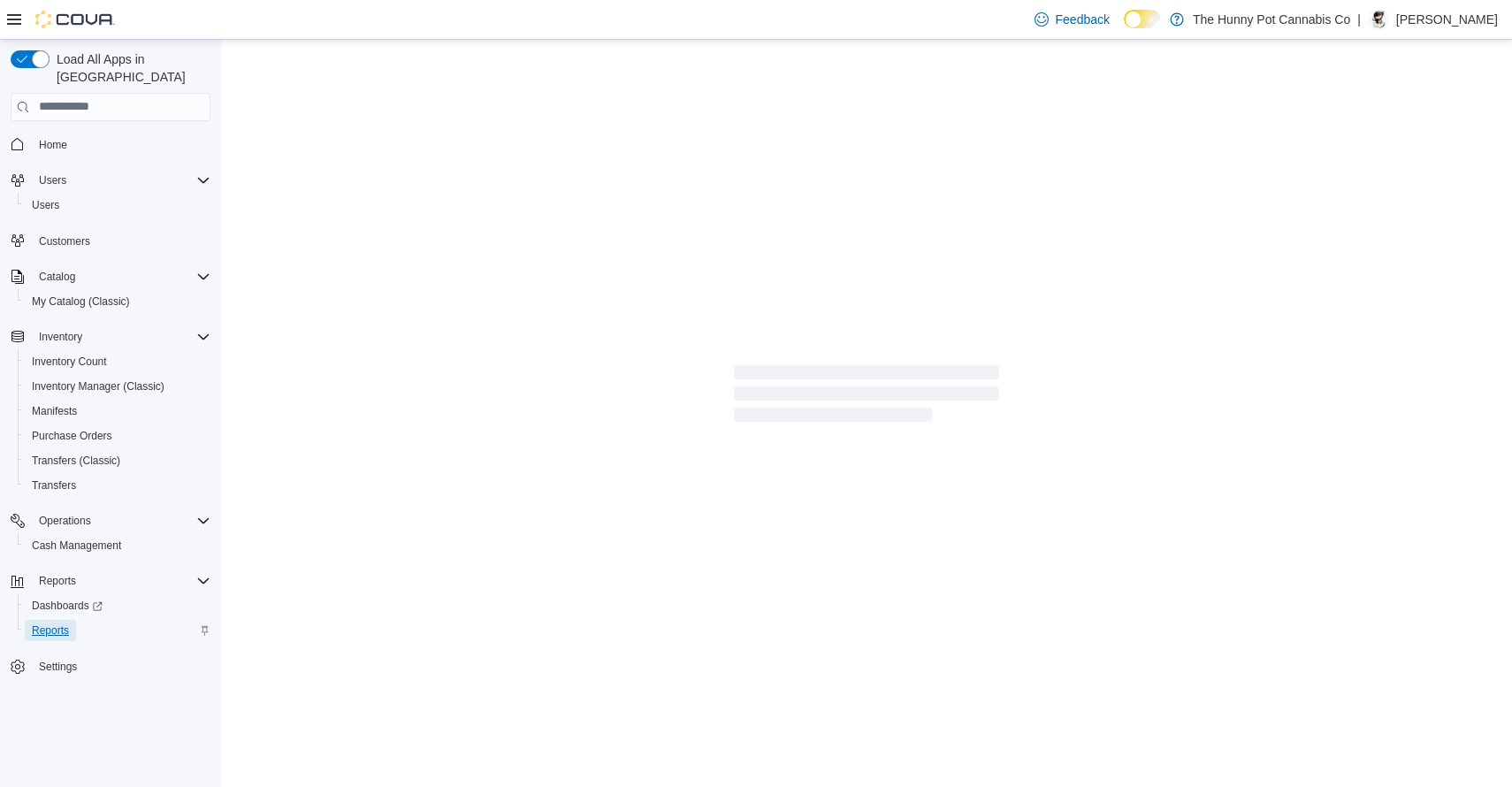
click at [52, 623] on span "Reports" at bounding box center [50, 630] width 37 height 14
click at [648, 340] on div at bounding box center [867, 394] width 1291 height 709
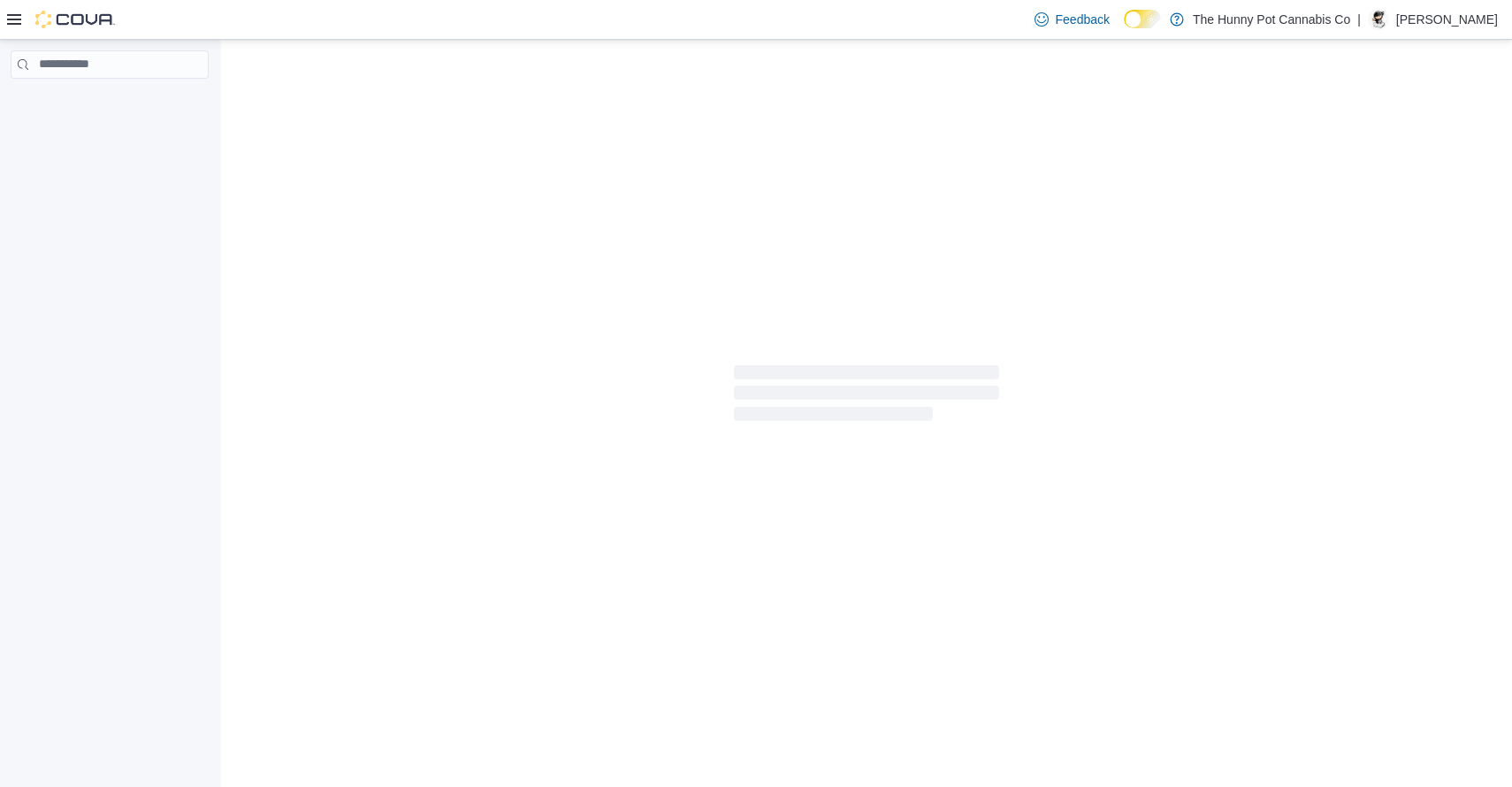
click at [9, 28] on div at bounding box center [61, 20] width 108 height 39
click at [15, 16] on icon at bounding box center [14, 19] width 14 height 14
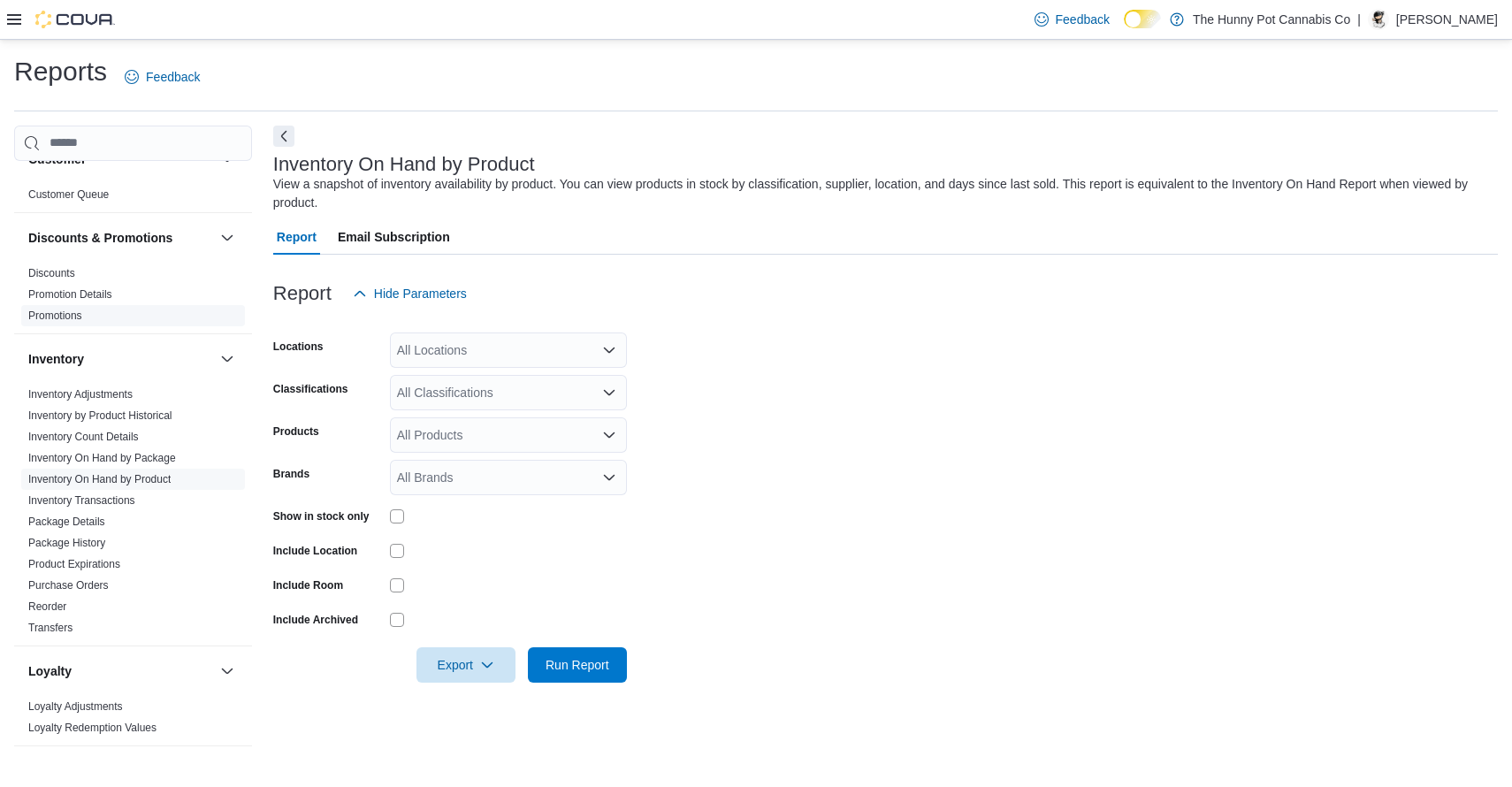
scroll to position [132, 0]
click at [511, 358] on div "All Locations" at bounding box center [508, 350] width 237 height 35
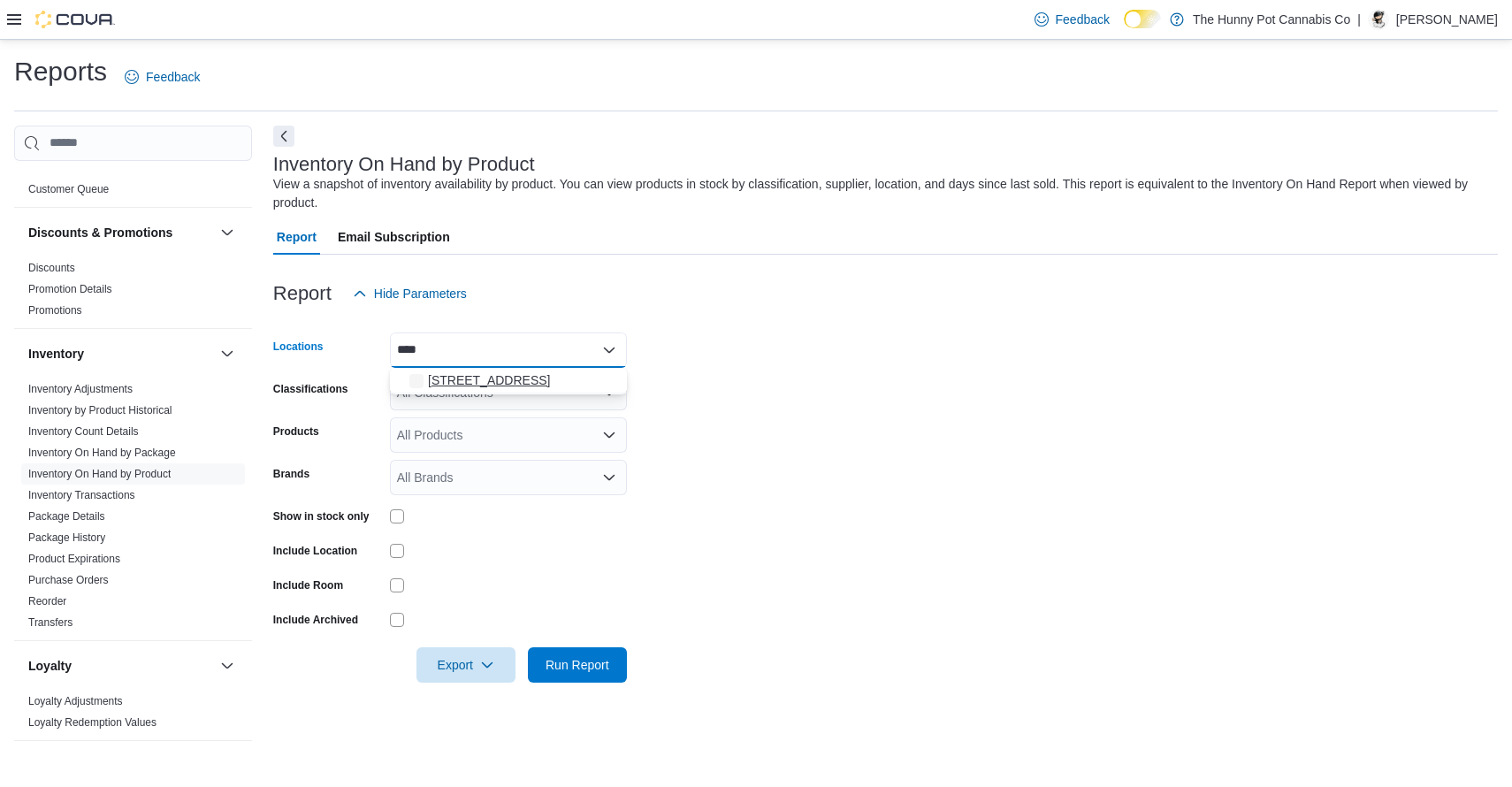
type input "****"
click at [513, 378] on span "[STREET_ADDRESS]" at bounding box center [489, 380] width 122 height 18
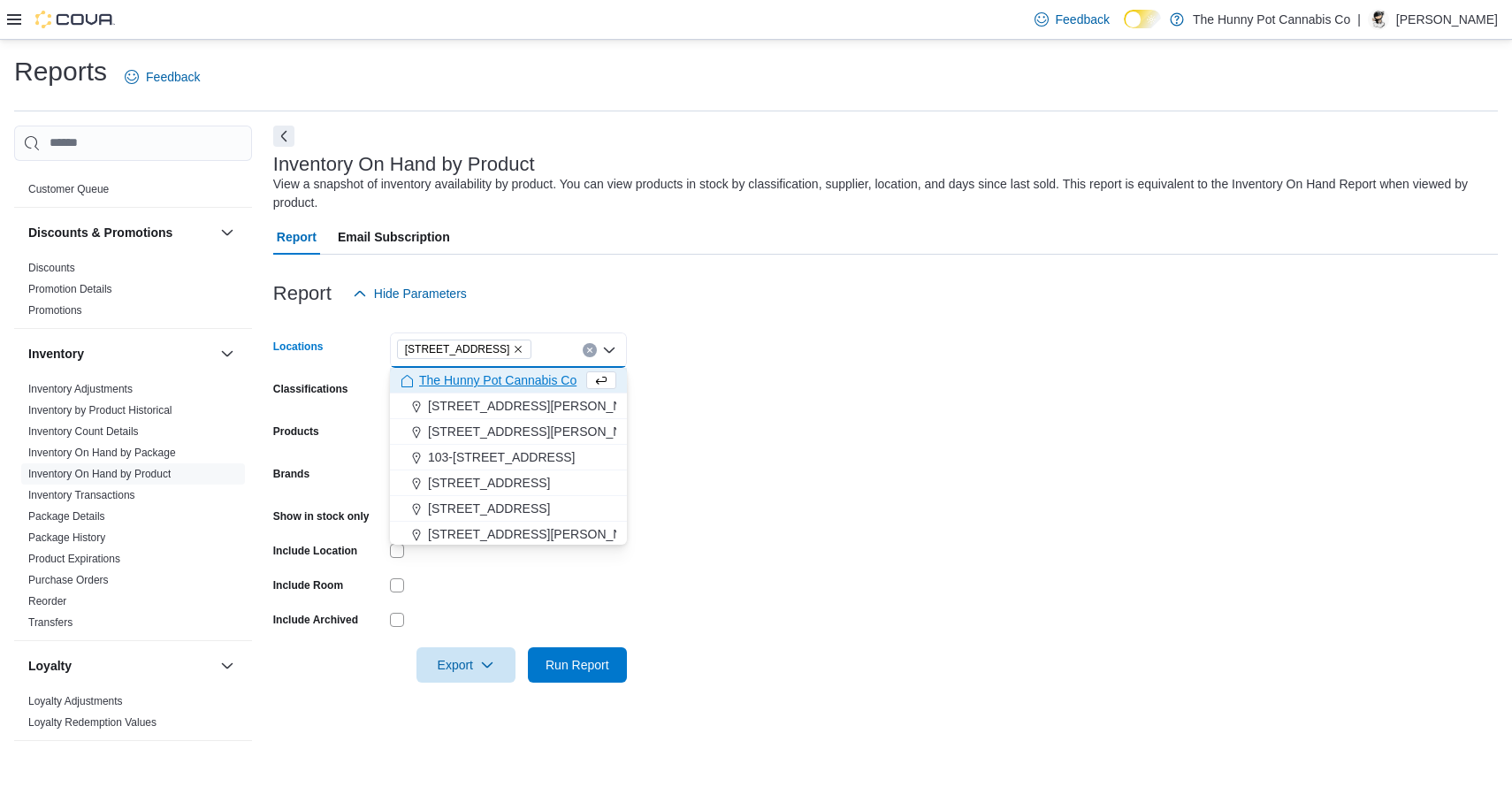
click at [925, 413] on form "Locations [STREET_ADDRESS] Selected. [STREET_ADDRESS] Press Backspace to delete…" at bounding box center [885, 497] width 1225 height 372
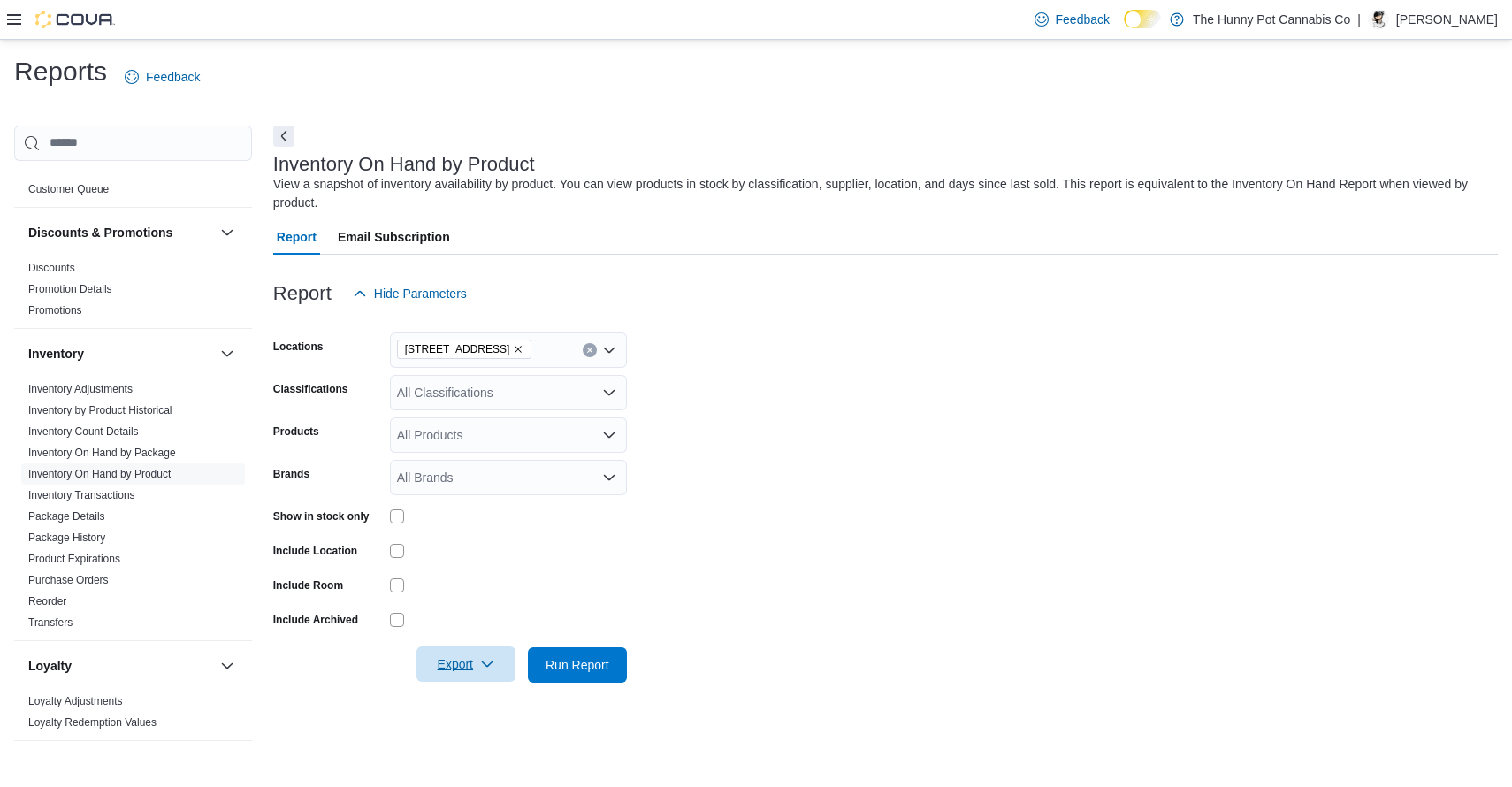
click at [459, 675] on span "Export" at bounding box center [466, 664] width 78 height 35
click at [475, 561] on span "Export to Excel" at bounding box center [467, 557] width 80 height 14
click at [854, 416] on form "Locations [STREET_ADDRESS] Classifications All Classifications Products All Pro…" at bounding box center [885, 497] width 1225 height 372
click at [866, 379] on form "Locations [STREET_ADDRESS] Classifications All Classifications Products All Pro…" at bounding box center [885, 497] width 1225 height 372
click at [13, 20] on icon at bounding box center [14, 19] width 14 height 10
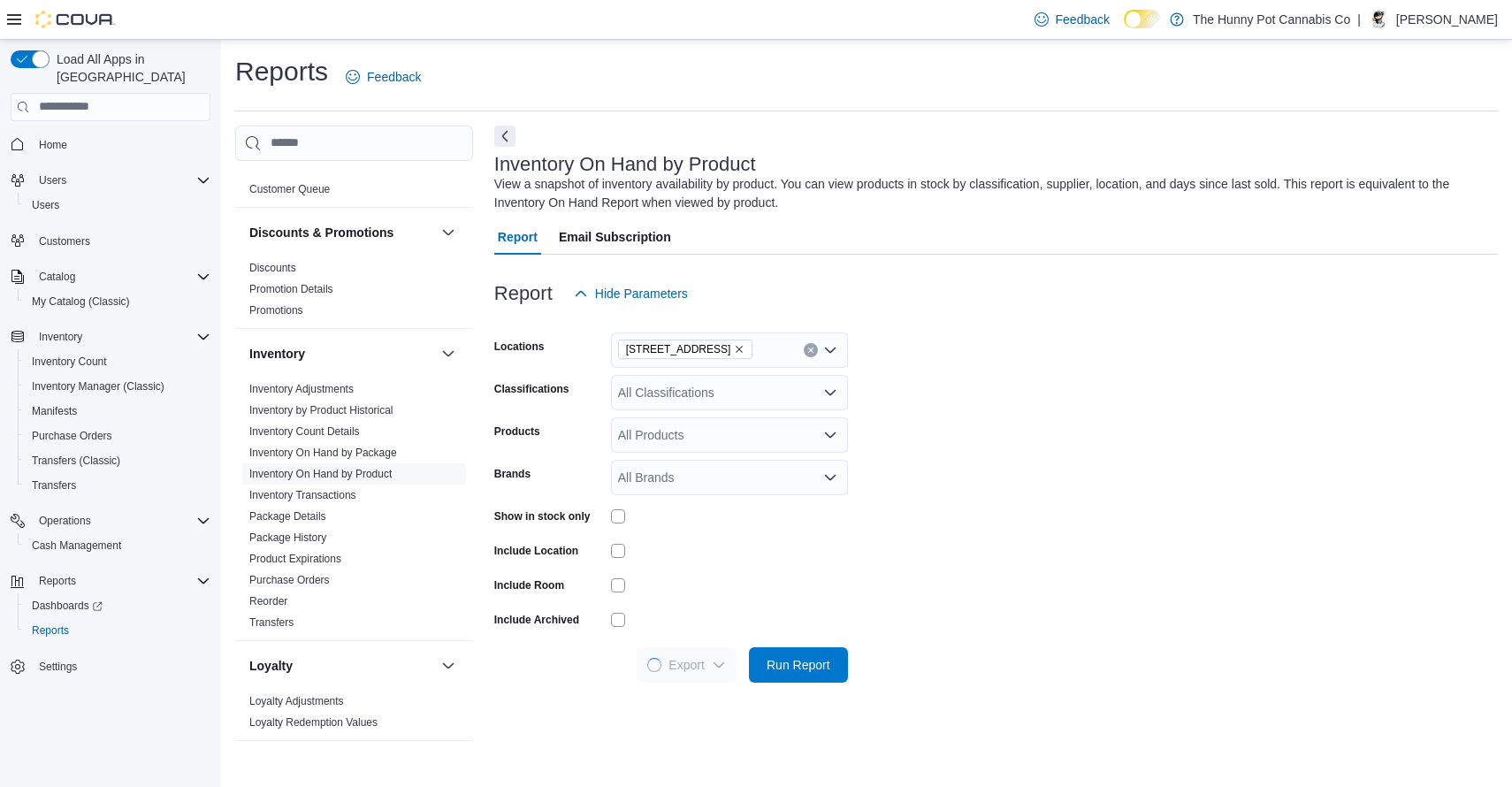
scroll to position [0, 0]
click at [128, 380] on span "Inventory Manager (Classic)" at bounding box center [98, 387] width 133 height 14
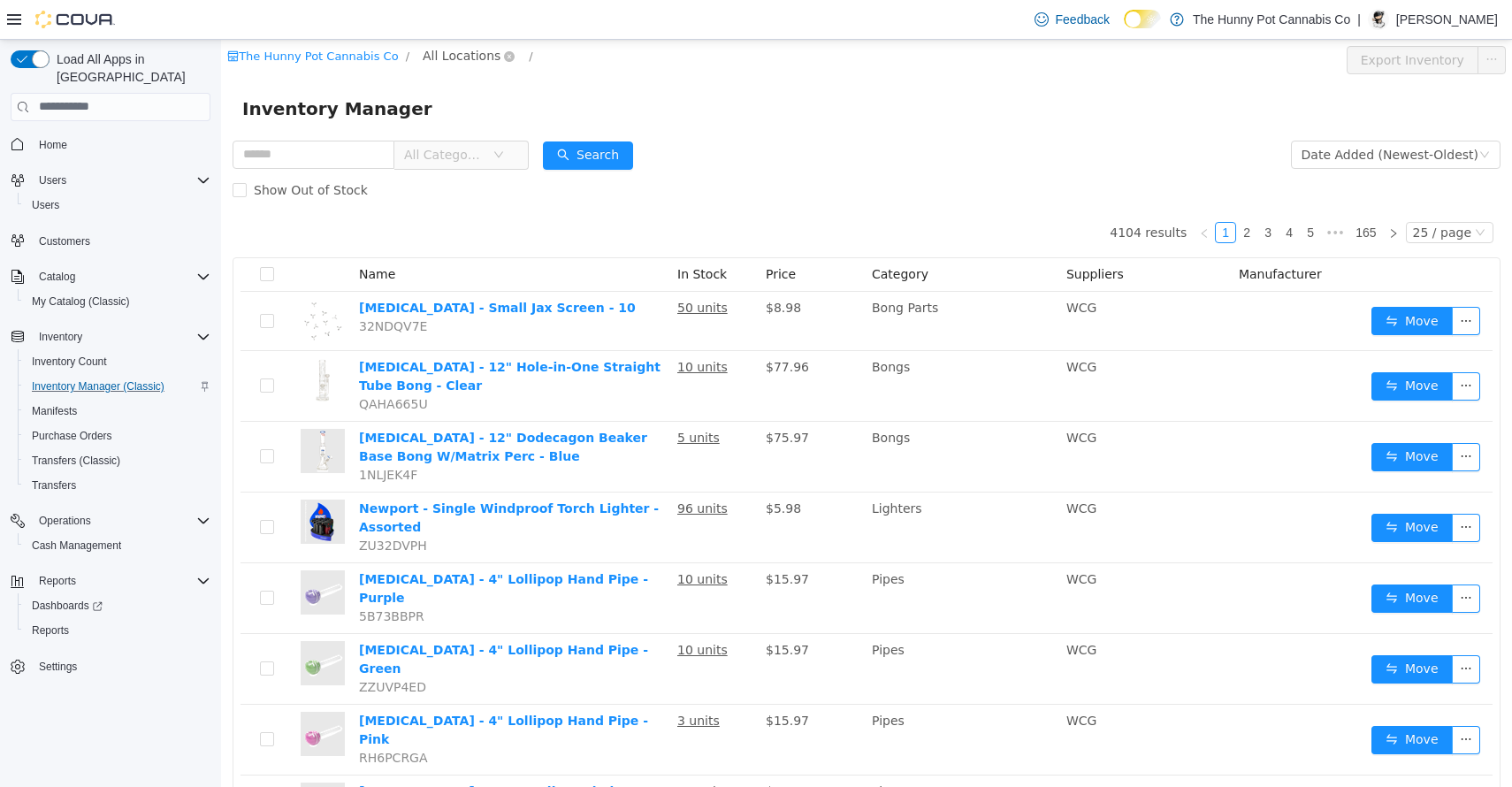
click at [441, 58] on span "All Locations" at bounding box center [462, 55] width 78 height 20
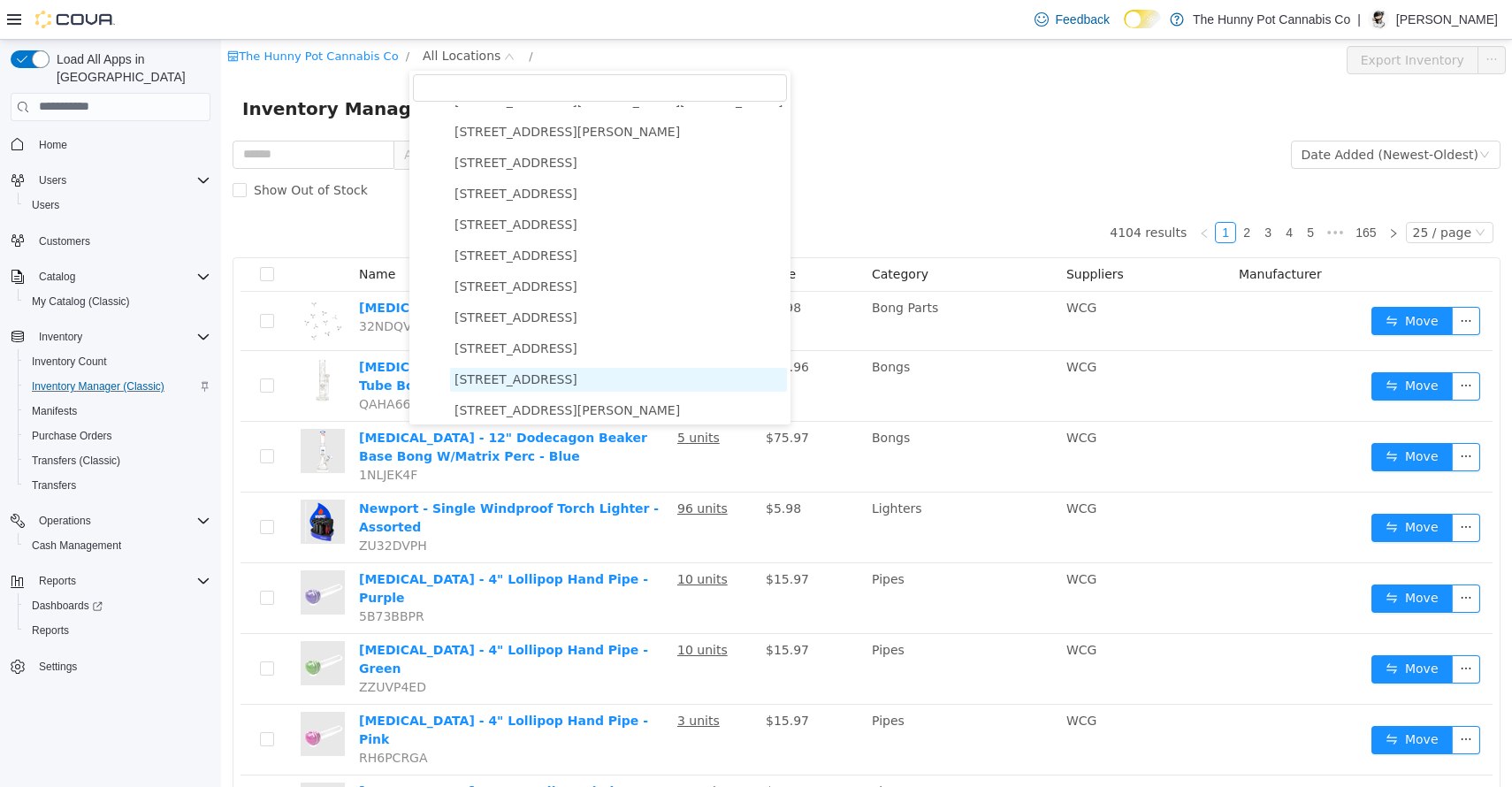
scroll to position [793, 0]
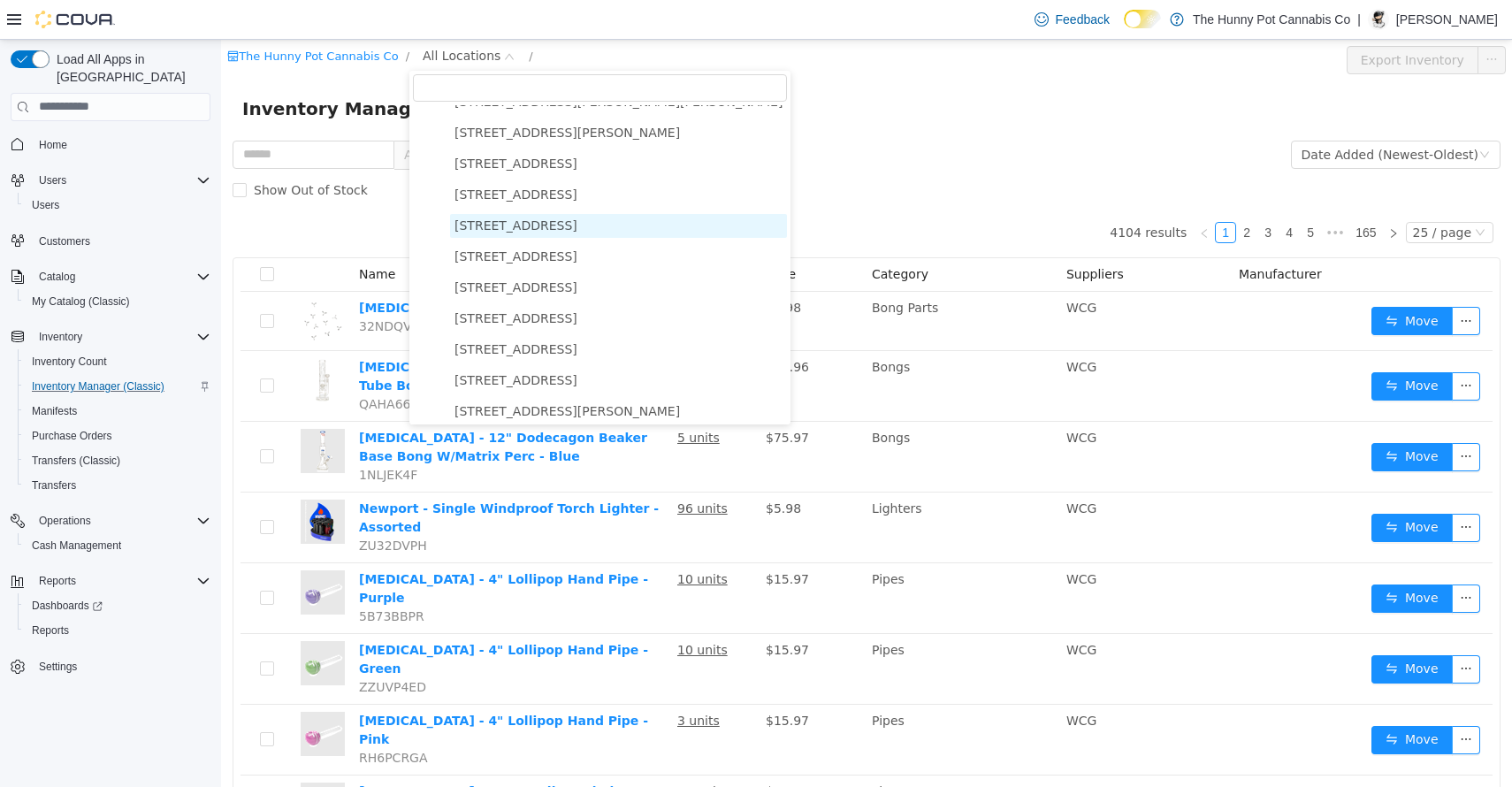
click at [505, 222] on span "[STREET_ADDRESS]" at bounding box center [515, 224] width 123 height 14
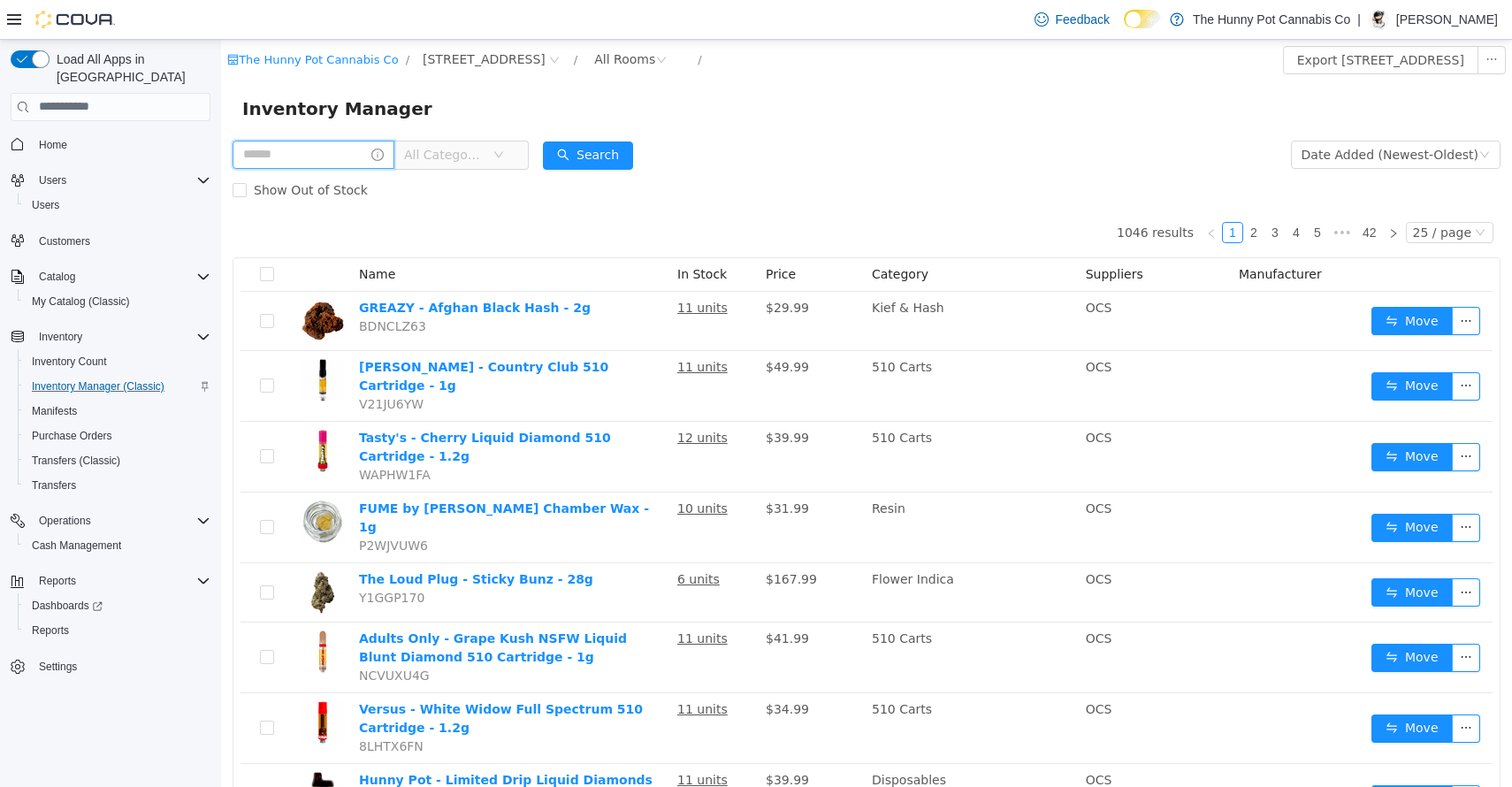
click at [351, 150] on input "text" at bounding box center [313, 153] width 162 height 28
type input "******"
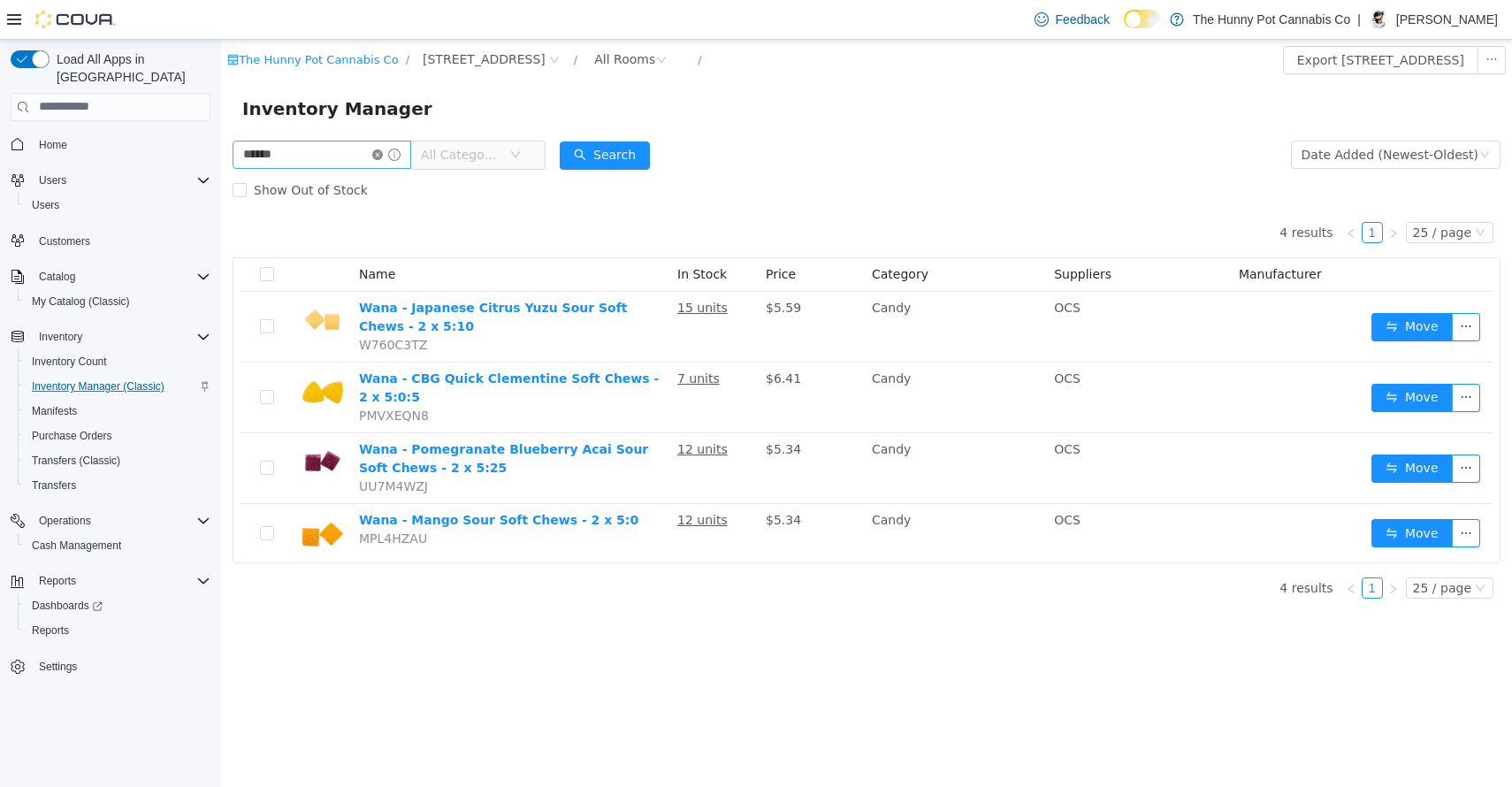
click at [383, 151] on icon "icon: close-circle" at bounding box center [377, 153] width 10 height 10
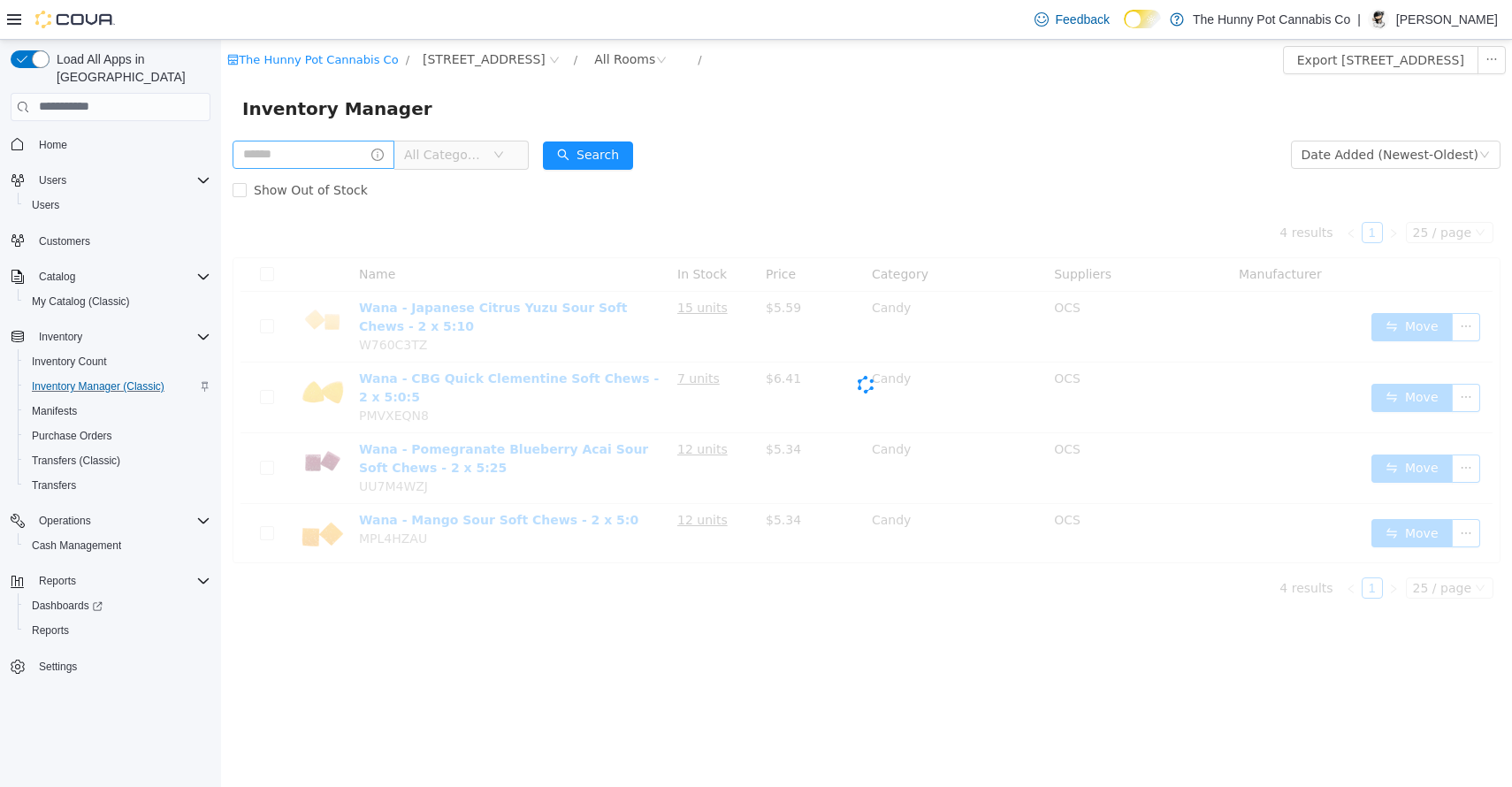
click at [820, 138] on form "All Categories Date Added (Newest-Oldest) Search Show Out of Stock" at bounding box center [866, 172] width 1268 height 71
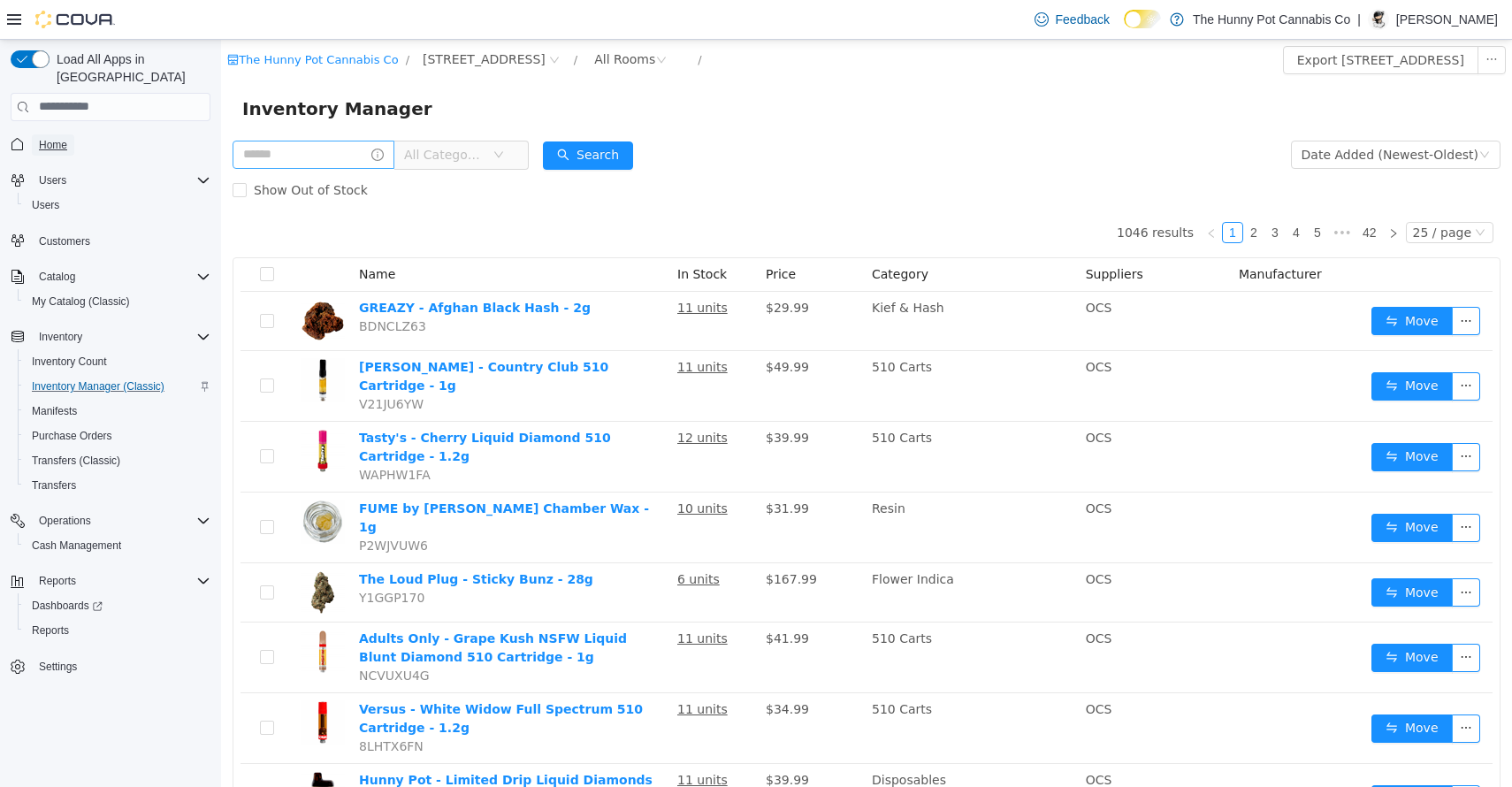
click at [59, 138] on span "Home" at bounding box center [53, 145] width 28 height 14
